Goal: Transaction & Acquisition: Purchase product/service

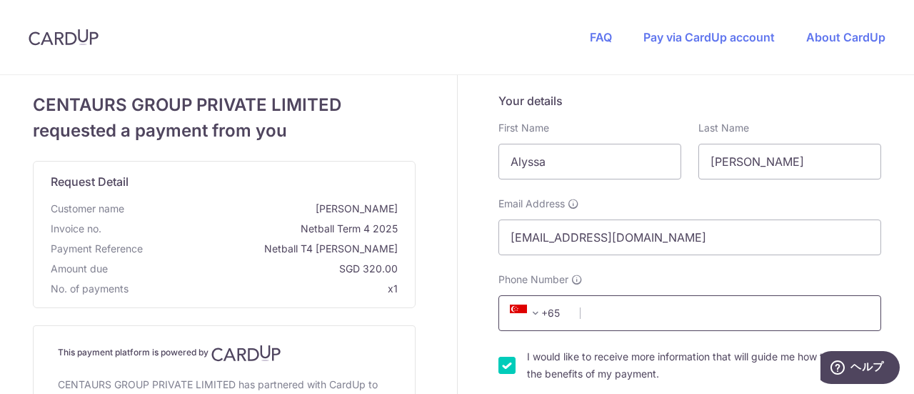
drag, startPoint x: 616, startPoint y: 319, endPoint x: 591, endPoint y: 319, distance: 24.3
click at [591, 319] on input "Phone Number" at bounding box center [689, 313] width 383 height 36
type input "88788747"
type input "159018"
type input "[STREET_ADDRESS][PERSON_NAME]"
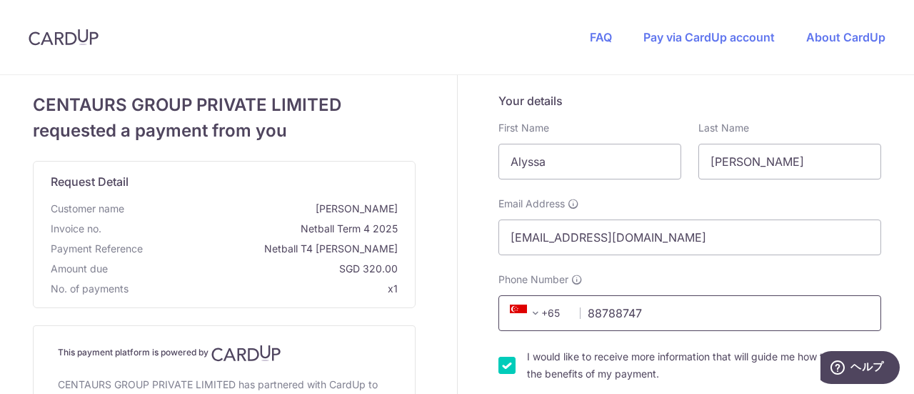
scroll to position [626, 0]
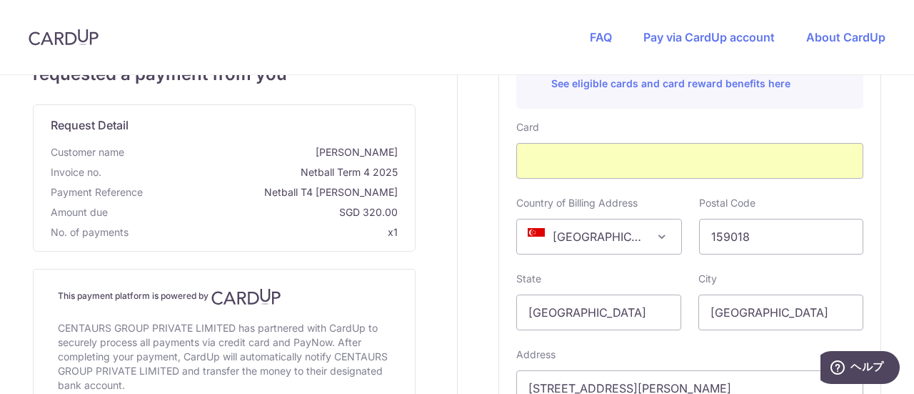
click at [259, 190] on span "Netball T4 [PERSON_NAME]" at bounding box center [273, 192] width 249 height 14
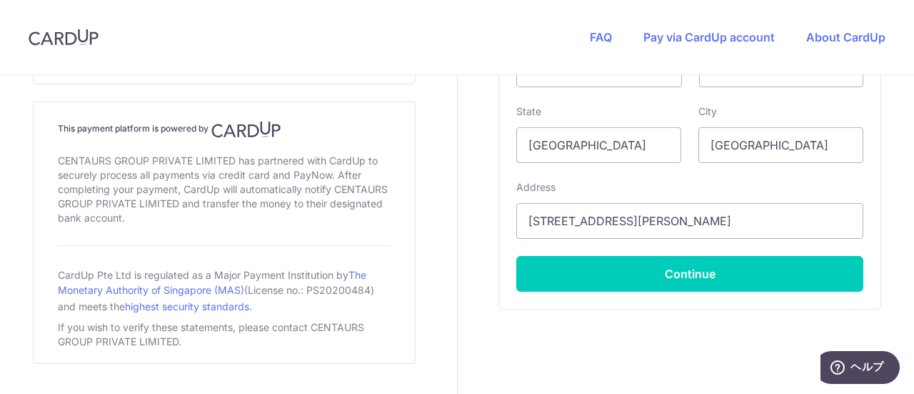
scroll to position [828, 0]
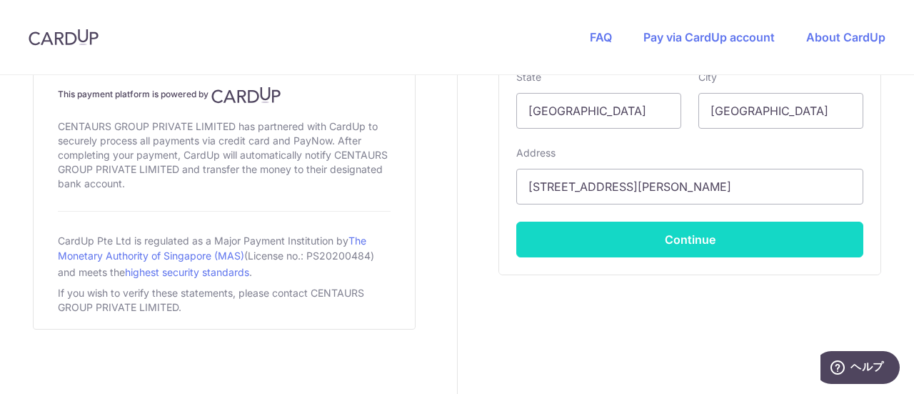
click at [571, 234] on button "Continue" at bounding box center [689, 239] width 347 height 36
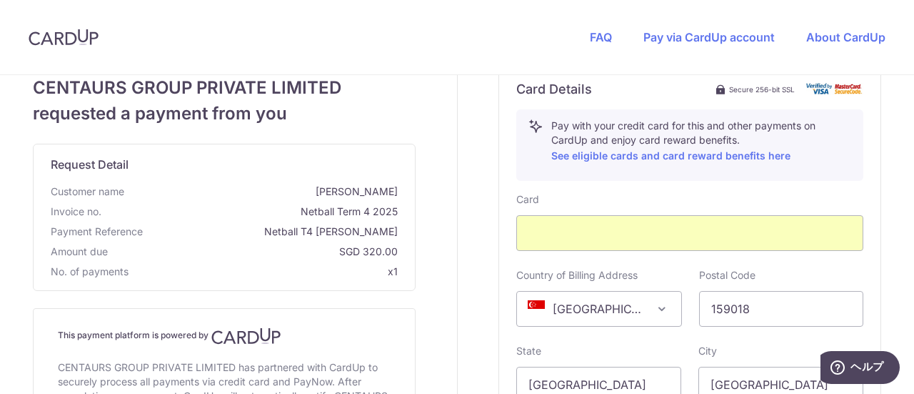
scroll to position [562, 0]
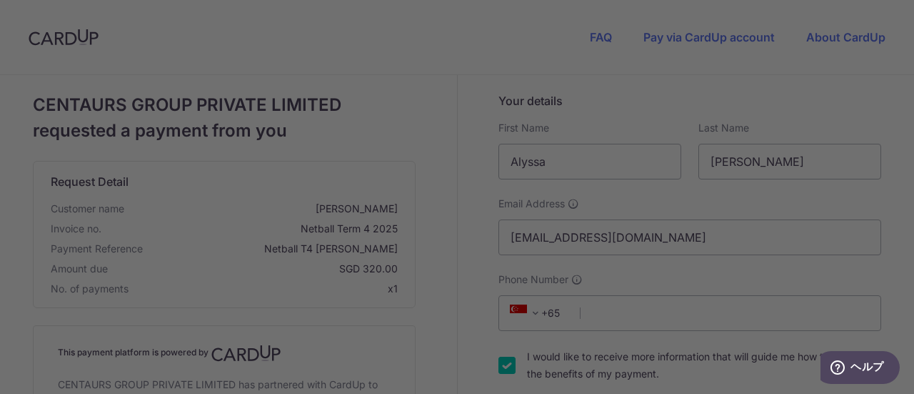
click at [697, 89] on div at bounding box center [461, 199] width 923 height 398
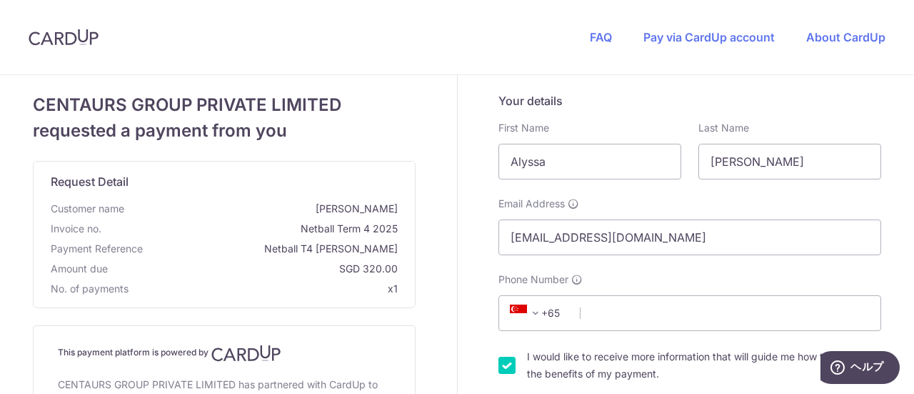
click at [801, 18] on div "FAQ Pay via CardUp account About CardUp" at bounding box center [737, 37] width 353 height 74
click at [576, 310] on input "Phone Number" at bounding box center [689, 313] width 383 height 36
type input "88788747"
type input "159018"
type input "[STREET_ADDRESS][PERSON_NAME]"
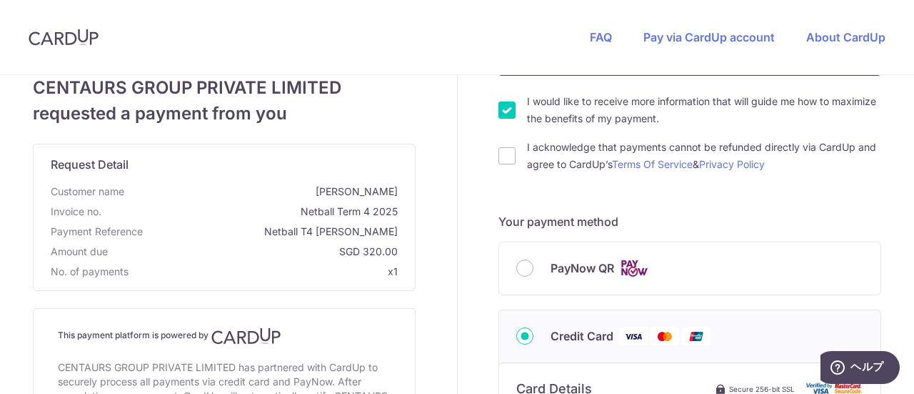
scroll to position [226, 0]
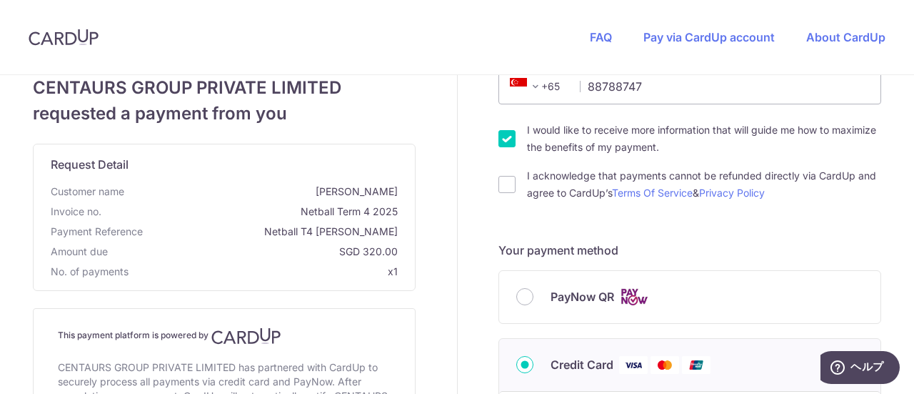
click at [506, 172] on div "I acknowledge that payments cannot be refunded directly via CardUp and agree to…" at bounding box center [689, 184] width 383 height 34
click at [505, 180] on input "I acknowledge that payments cannot be refunded directly via CardUp and agree to…" at bounding box center [506, 184] width 17 height 17
checkbox input "true"
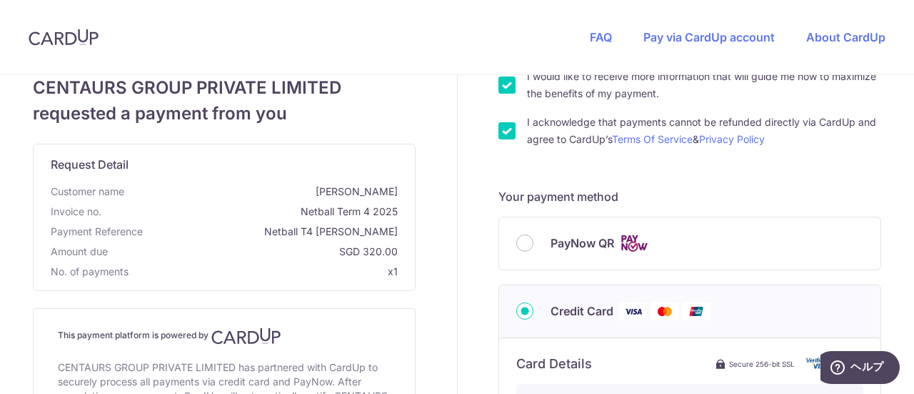
scroll to position [284, 0]
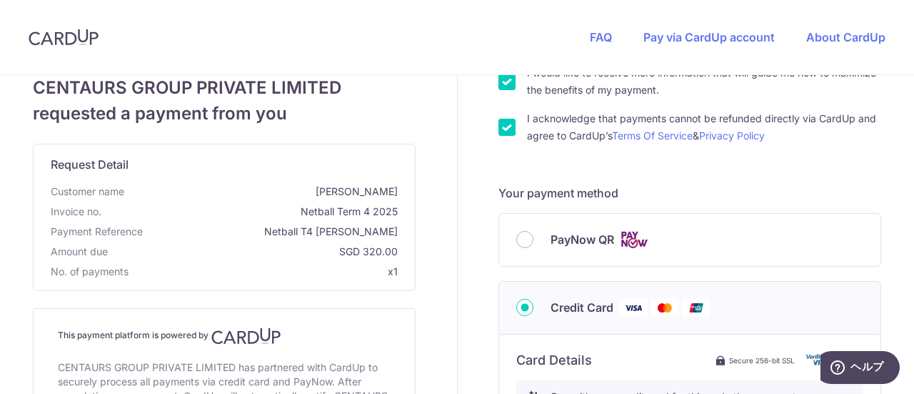
click at [505, 180] on form "Your details First Name [GEOGRAPHIC_DATA] Last Name [PERSON_NAME] Email Address…" at bounding box center [689, 341] width 383 height 1065
click at [114, 296] on div "CENTAURS GROUP PRIVATE LIMITED requested a payment from you Request Detail Cust…" at bounding box center [224, 322] width 383 height 495
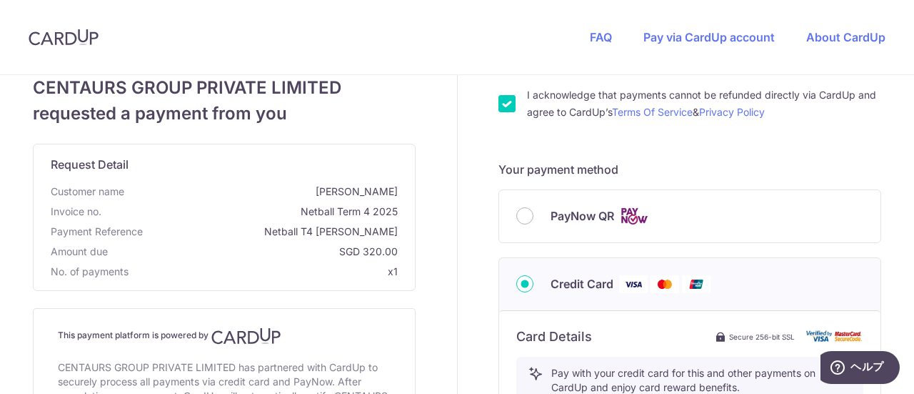
scroll to position [312, 0]
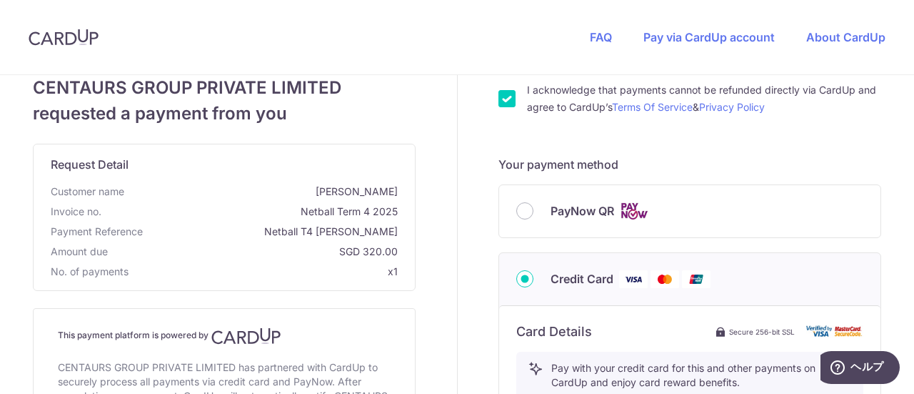
drag, startPoint x: 149, startPoint y: 311, endPoint x: 169, endPoint y: 290, distance: 28.3
click at [169, 290] on div "CENTAURS GROUP PRIVATE LIMITED requested a payment from you Request Detail Cust…" at bounding box center [224, 322] width 383 height 495
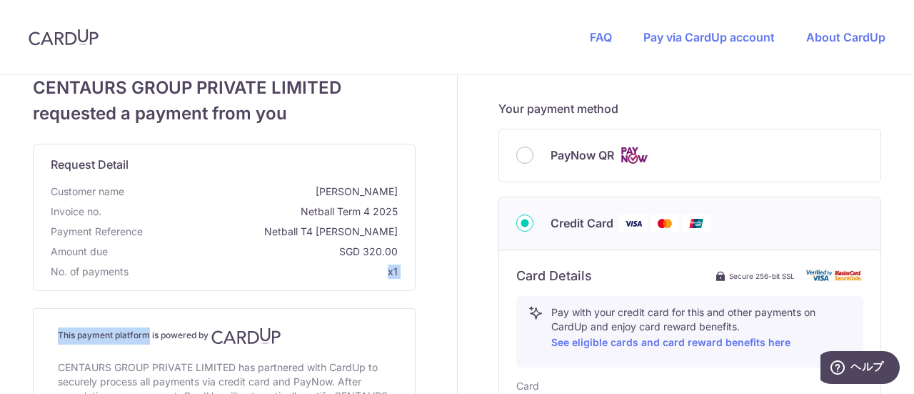
scroll to position [369, 0]
click at [287, 327] on h4 "This payment platform is powered by" at bounding box center [224, 335] width 333 height 17
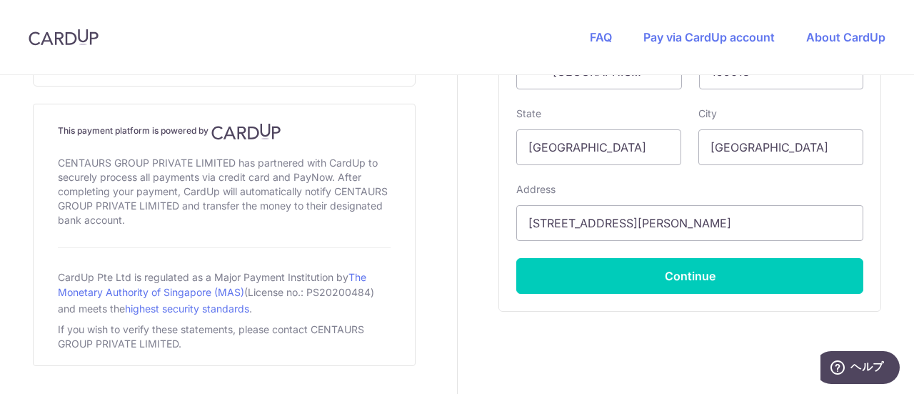
scroll to position [798, 0]
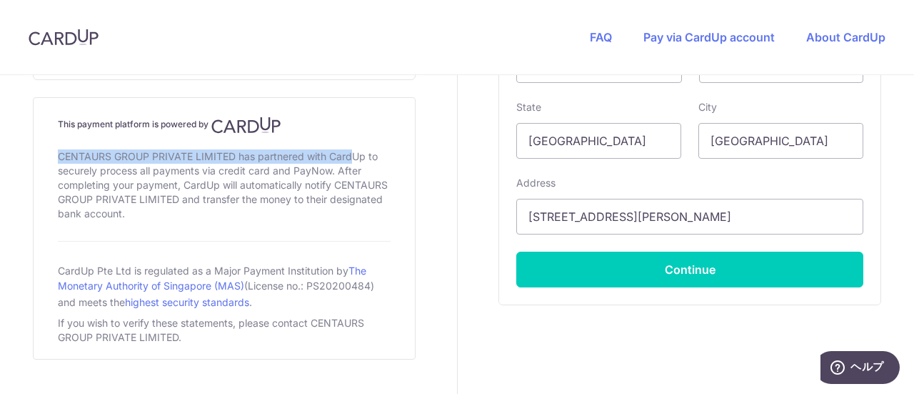
drag, startPoint x: 304, startPoint y: 152, endPoint x: 309, endPoint y: 139, distance: 14.2
click at [309, 139] on div "This payment platform is powered by CENTAURS GROUP PRIVATE LIMITED has partnere…" at bounding box center [224, 228] width 347 height 238
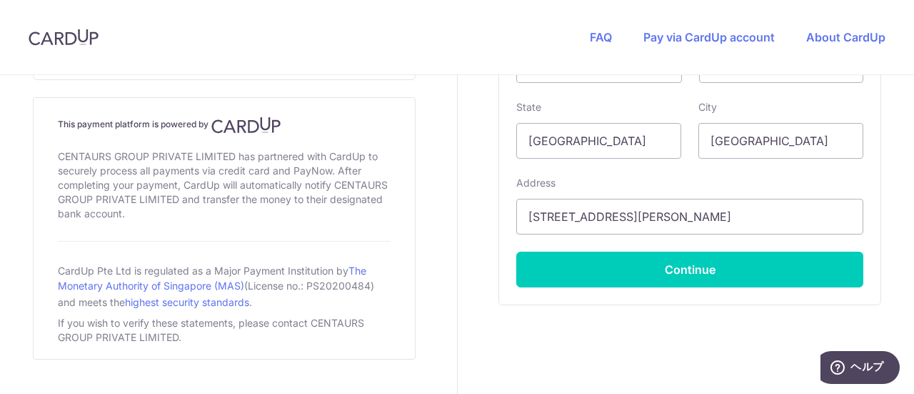
click at [277, 243] on div "This payment platform is powered by CENTAURS GROUP PRIVATE LIMITED has partnere…" at bounding box center [224, 228] width 347 height 238
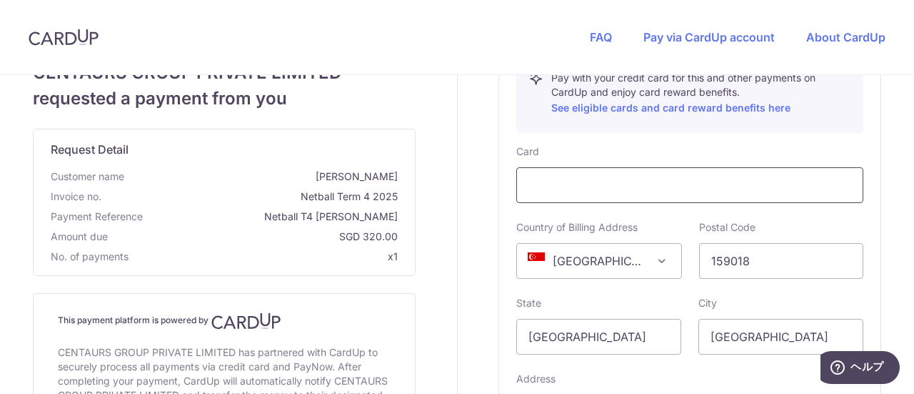
click at [577, 171] on div at bounding box center [689, 185] width 347 height 36
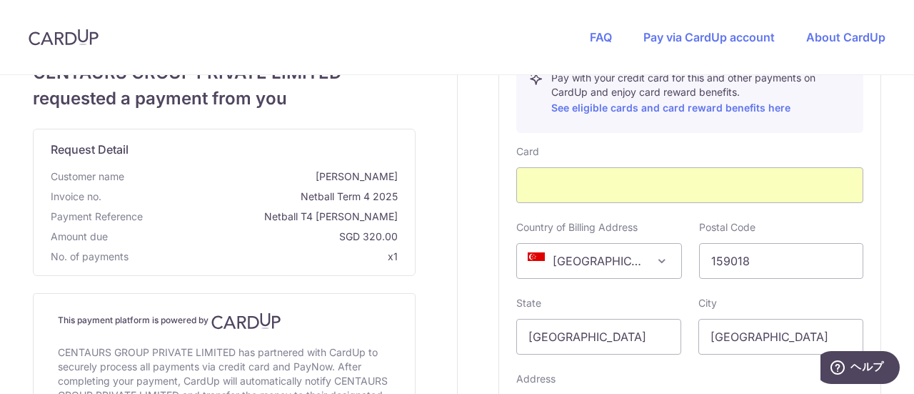
click at [434, 205] on div "CENTAURS GROUP PRIVATE LIMITED requested a payment from you Request Detail Cust…" at bounding box center [224, 47] width 466 height 1149
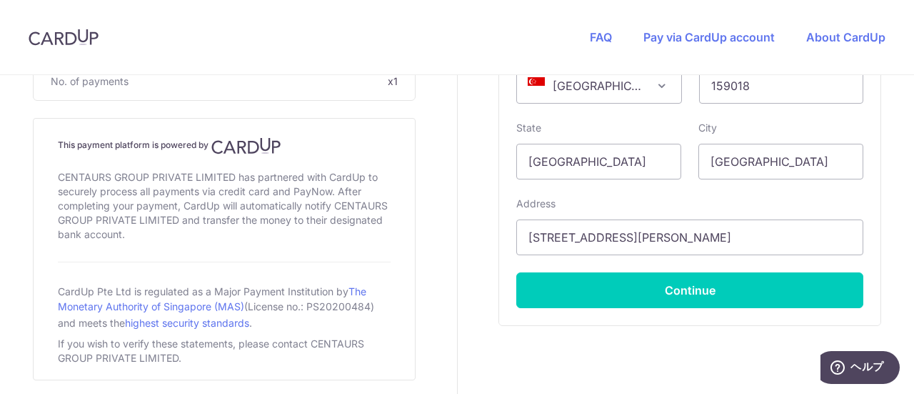
scroll to position [828, 0]
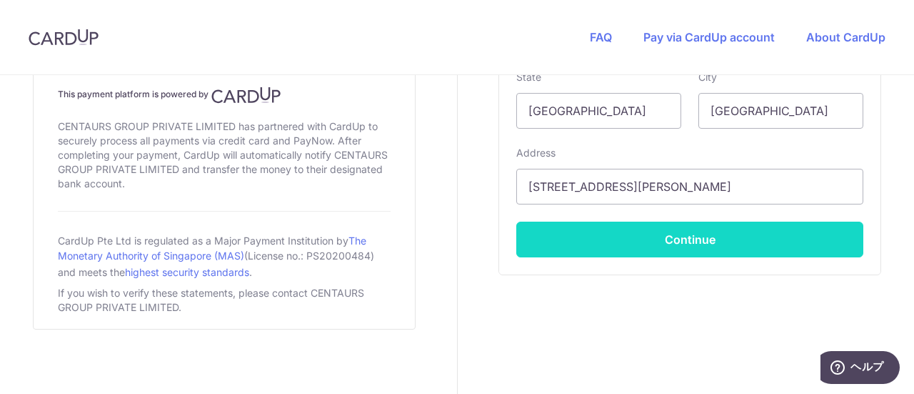
click at [680, 231] on button "Continue" at bounding box center [689, 239] width 347 height 36
type input "**** 5384"
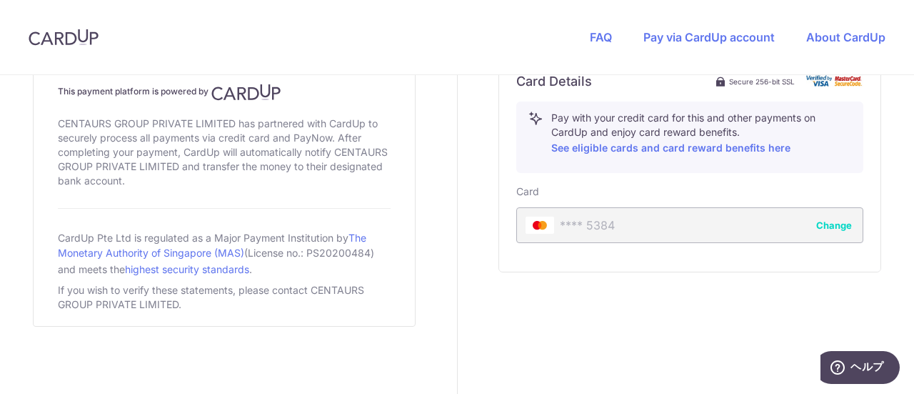
scroll to position [559, 0]
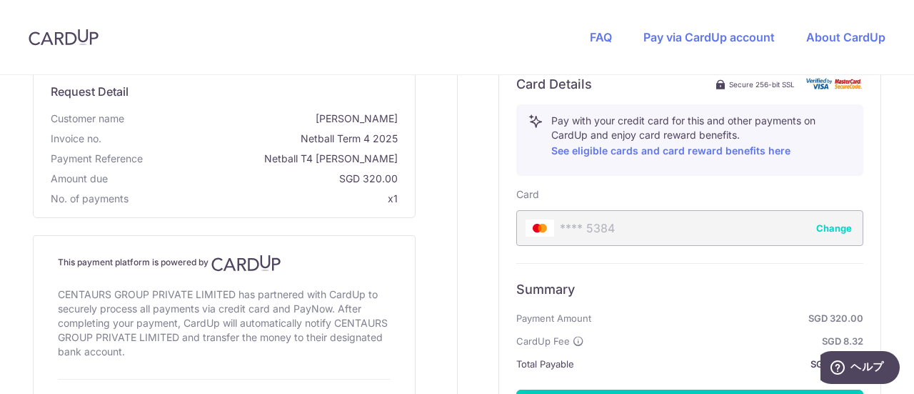
drag, startPoint x: 461, startPoint y: 142, endPoint x: 506, endPoint y: 102, distance: 60.2
click at [506, 102] on div "Your details First Name [GEOGRAPHIC_DATA] Last Name [PERSON_NAME] Email Address…" at bounding box center [691, 40] width 466 height 1048
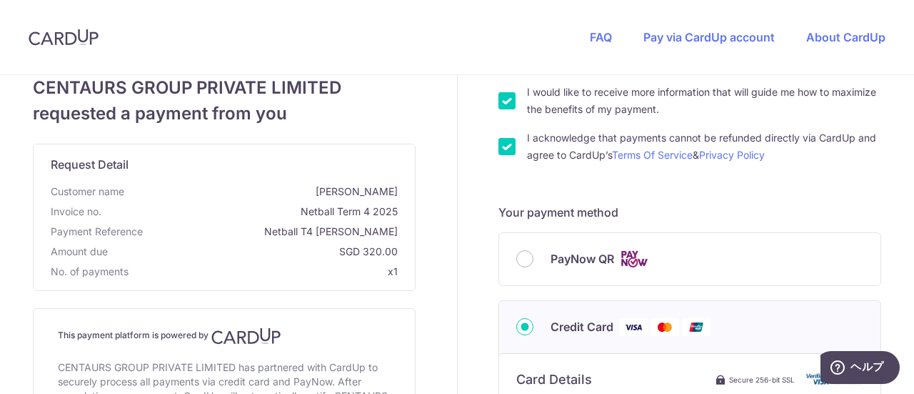
scroll to position [286, 0]
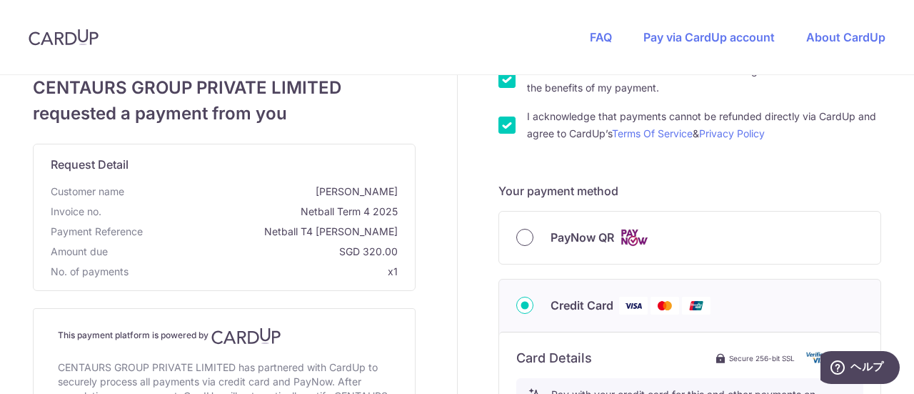
click at [518, 230] on input "PayNow QR" at bounding box center [524, 237] width 17 height 17
radio input "true"
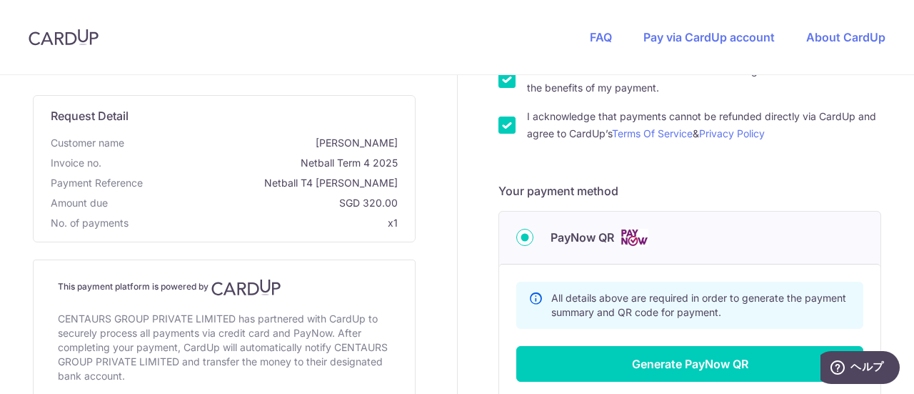
radio input "true"
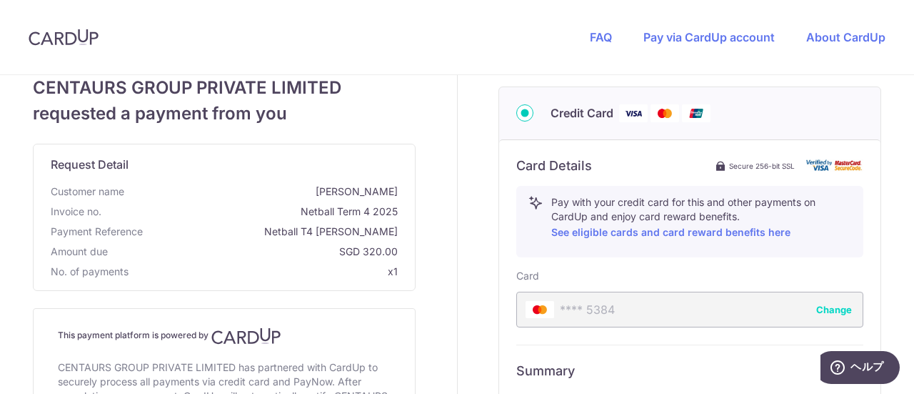
click at [516, 36] on input "PayNow QR" at bounding box center [524, 44] width 17 height 17
radio input "true"
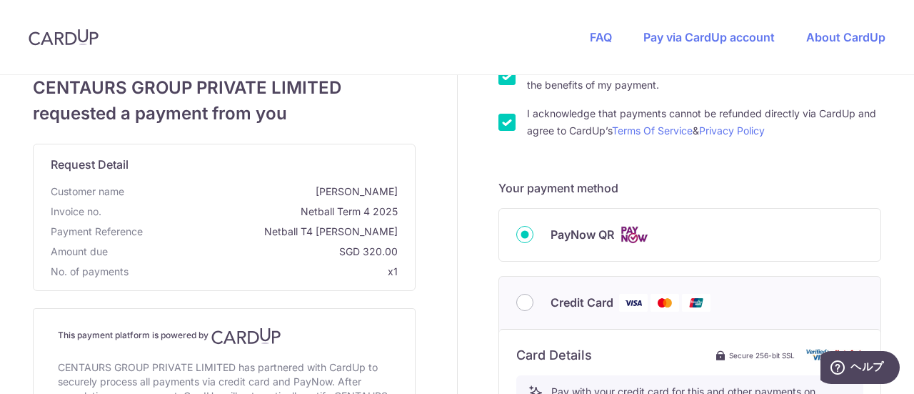
click at [516, 294] on input "Credit Card" at bounding box center [524, 302] width 17 height 17
radio input "true"
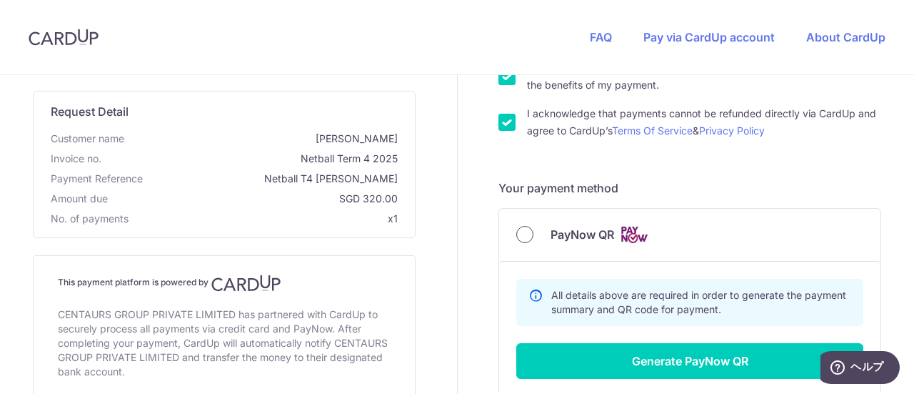
scroll to position [471, 0]
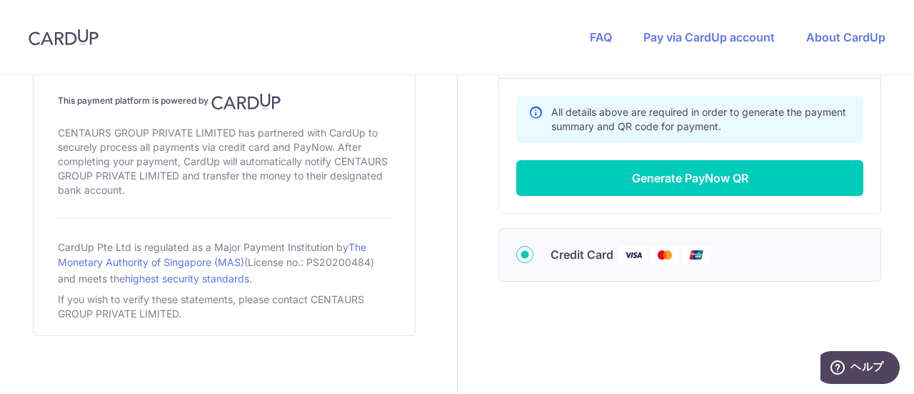
click at [516, 43] on input "PayNow QR" at bounding box center [524, 51] width 17 height 17
radio input "true"
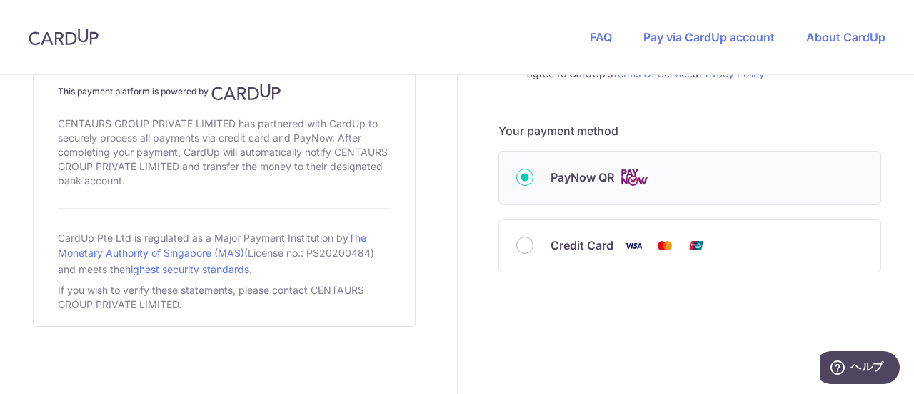
scroll to position [289, 0]
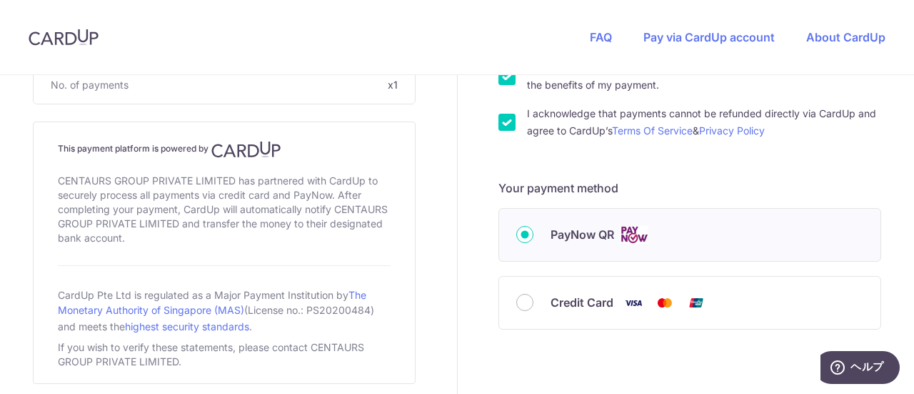
click at [516, 294] on input "Credit Card" at bounding box center [524, 302] width 17 height 17
radio input "true"
click at [508, 236] on div "PayNow QR" at bounding box center [689, 235] width 381 height 52
click at [516, 239] on input "PayNow QR" at bounding box center [524, 234] width 17 height 17
radio input "true"
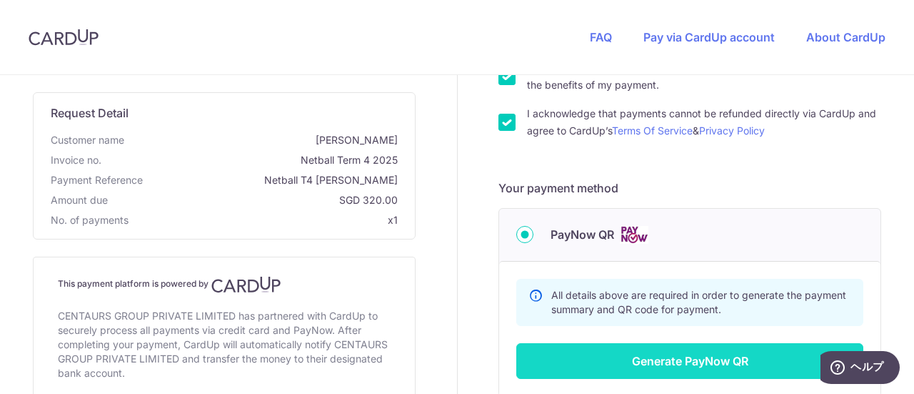
click at [614, 354] on button "Generate PayNow QR" at bounding box center [689, 361] width 347 height 36
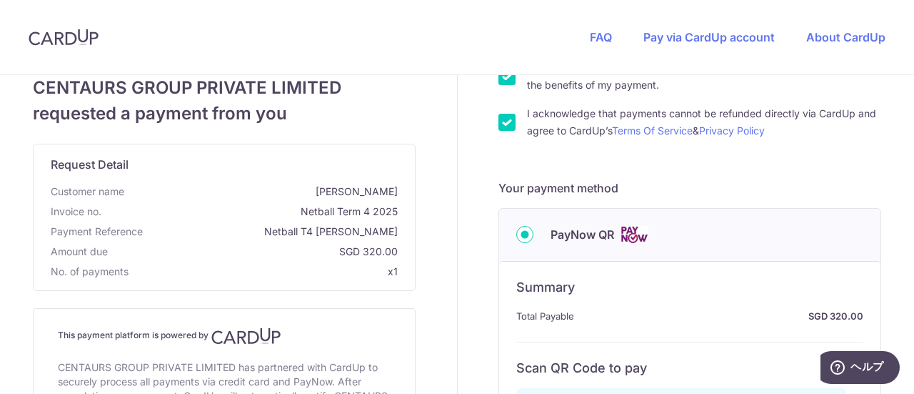
drag, startPoint x: 483, startPoint y: 232, endPoint x: 496, endPoint y: 222, distance: 16.3
click at [496, 222] on div "Your details First Name [GEOGRAPHIC_DATA] Last Name [PERSON_NAME] Email Address…" at bounding box center [691, 353] width 466 height 1134
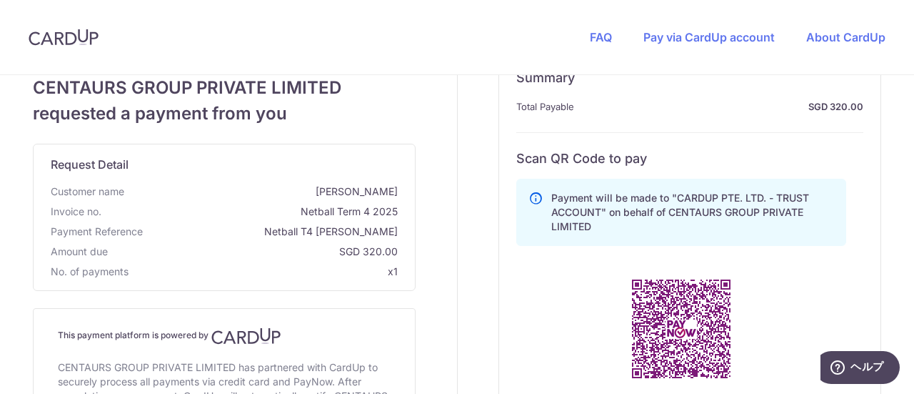
scroll to position [603, 0]
